Goal: Task Accomplishment & Management: Manage account settings

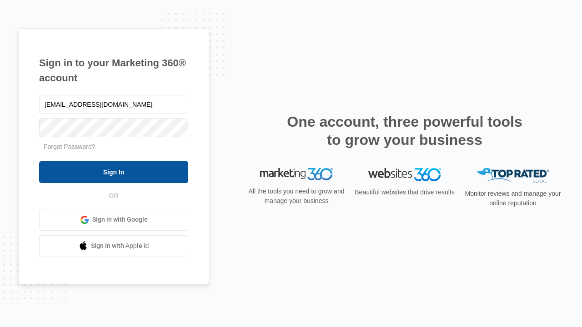
click at [114, 172] on input "Sign In" at bounding box center [113, 172] width 149 height 22
